Goal: Find specific page/section: Find specific page/section

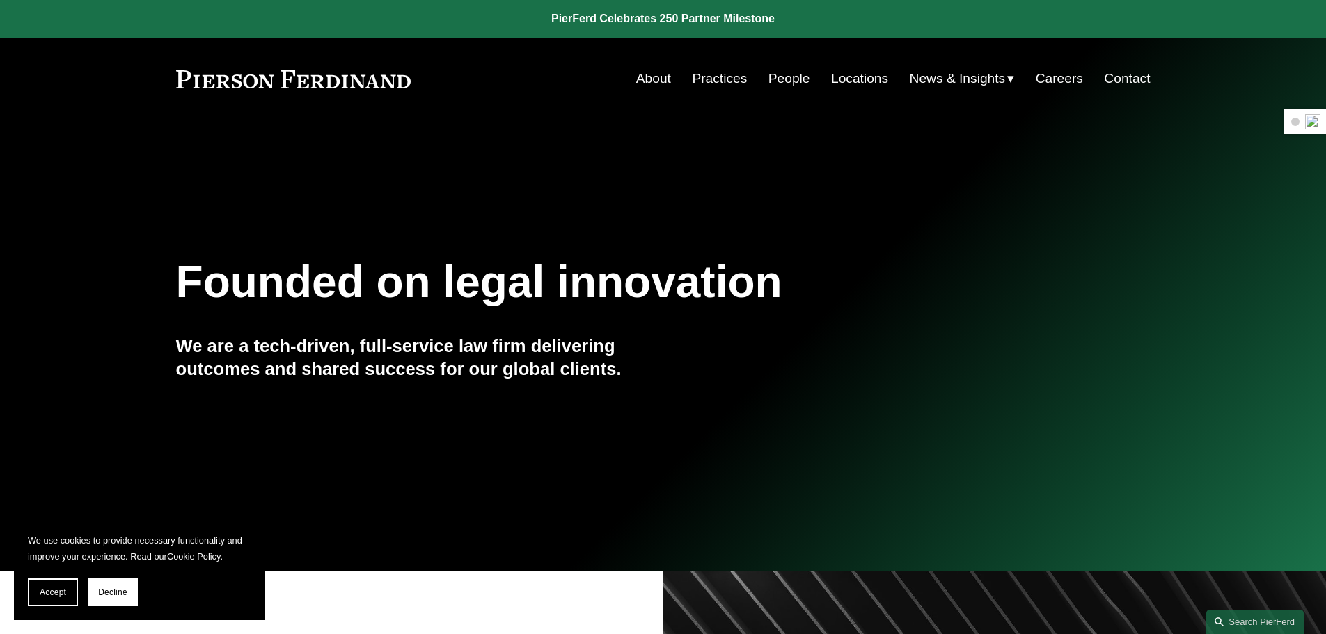
click at [771, 78] on link "People" at bounding box center [789, 78] width 42 height 26
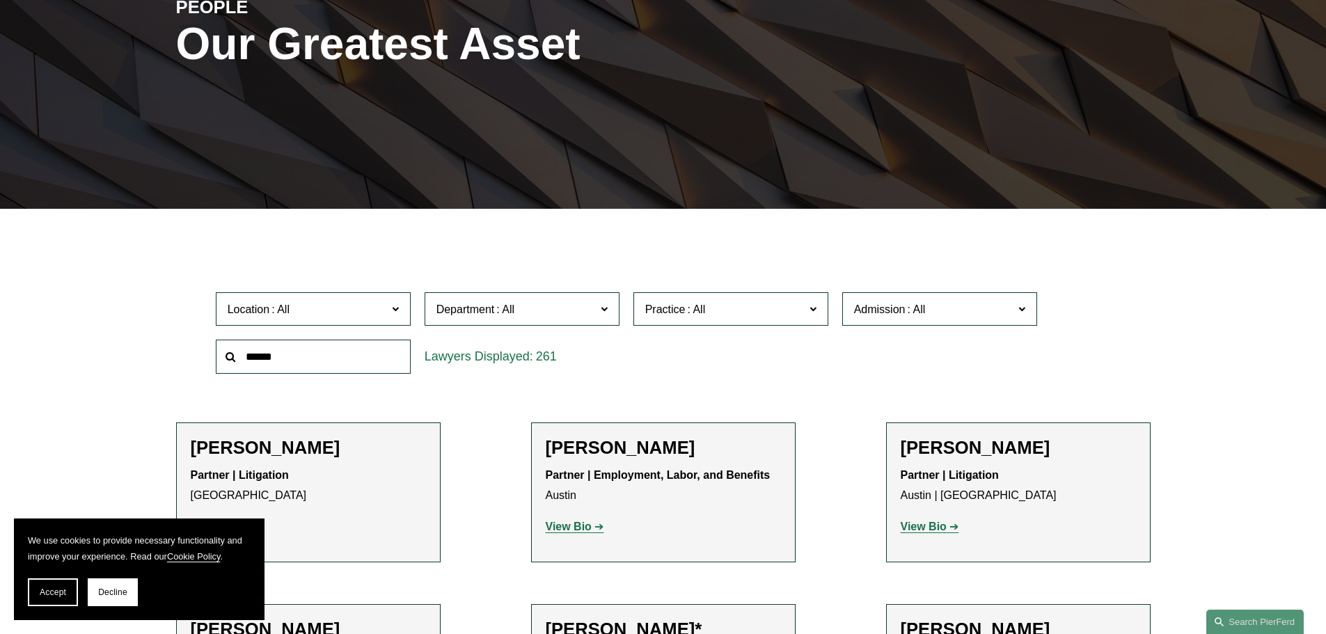
scroll to position [209, 0]
click at [540, 316] on span "Department" at bounding box center [515, 308] width 159 height 19
